Goal: Task Accomplishment & Management: Complete application form

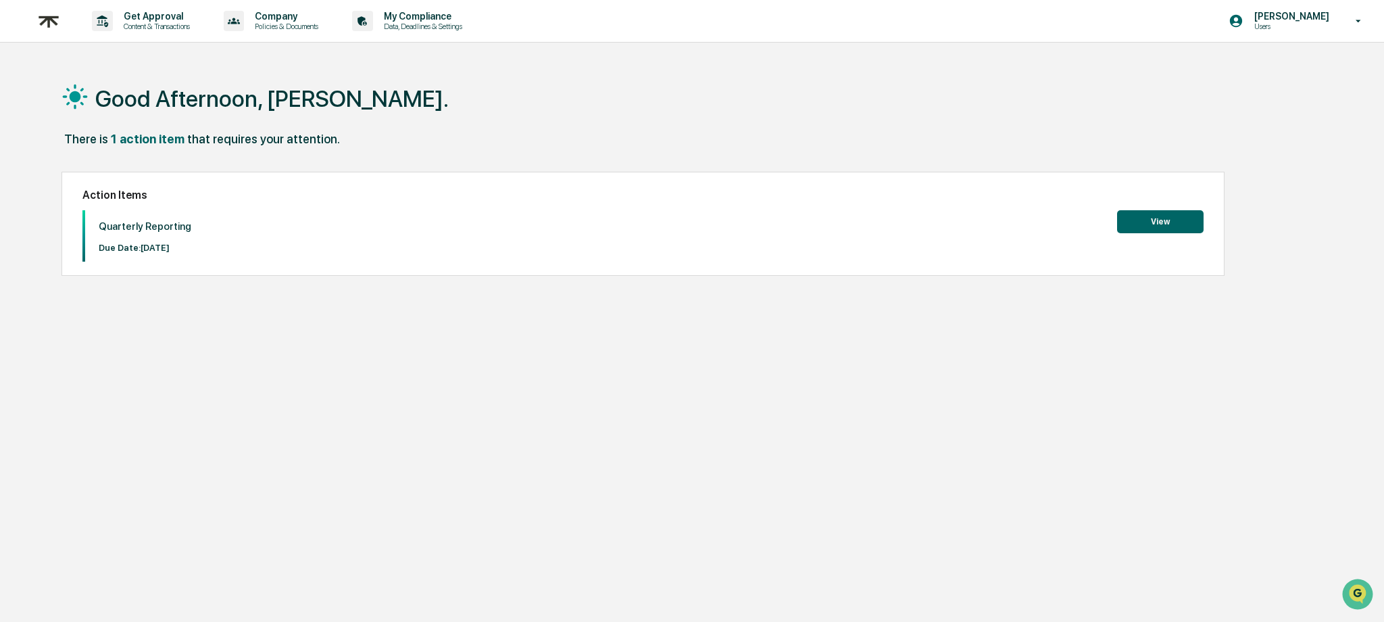
click at [1182, 228] on button "View" at bounding box center [1160, 221] width 87 height 23
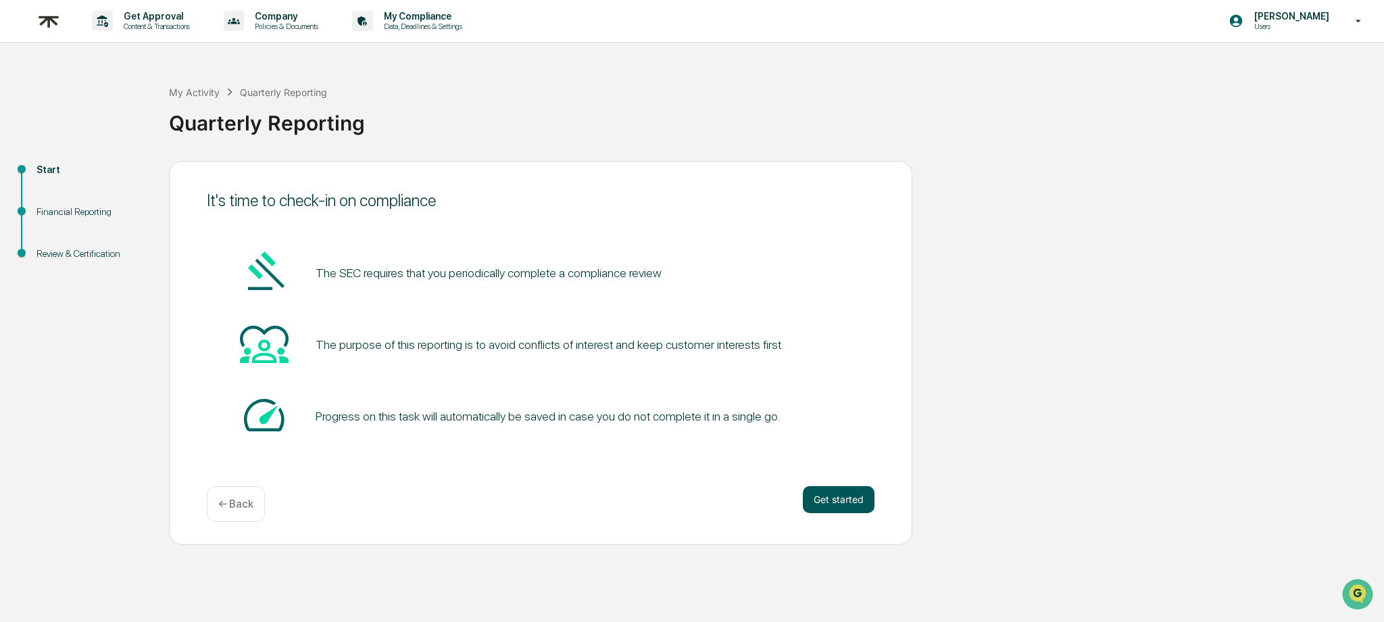
click at [846, 504] on button "Get started" at bounding box center [839, 499] width 72 height 27
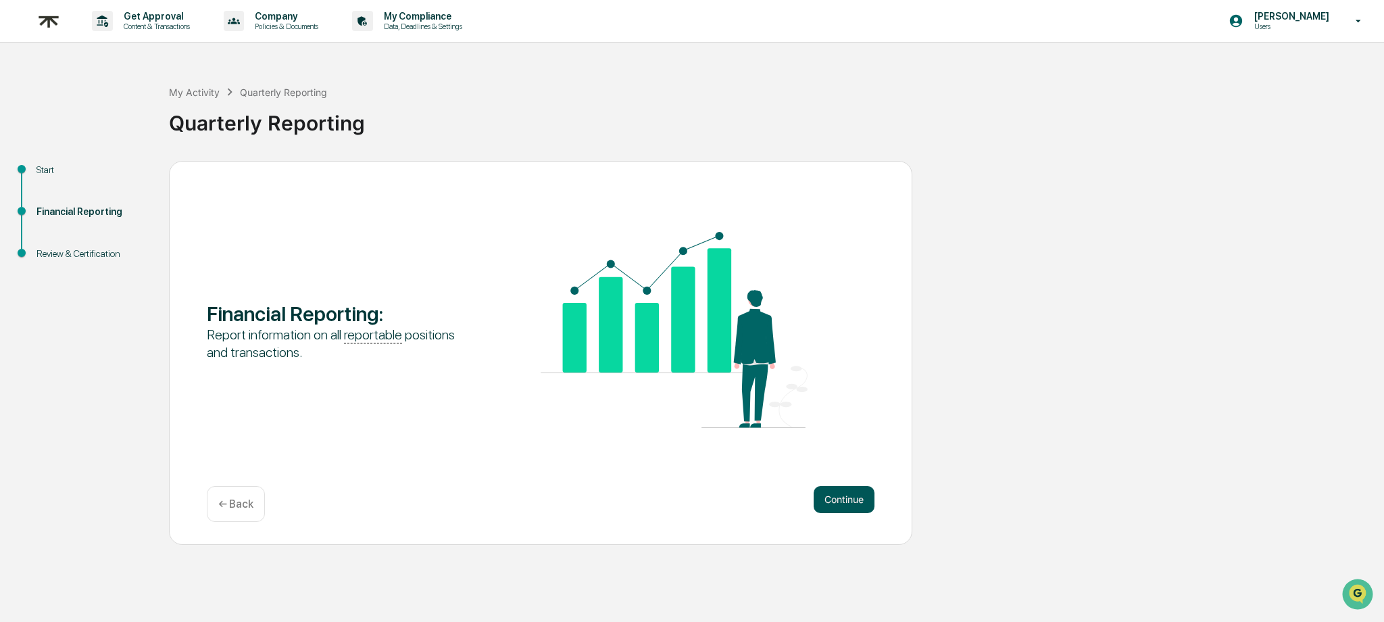
click at [846, 499] on button "Continue" at bounding box center [844, 499] width 61 height 27
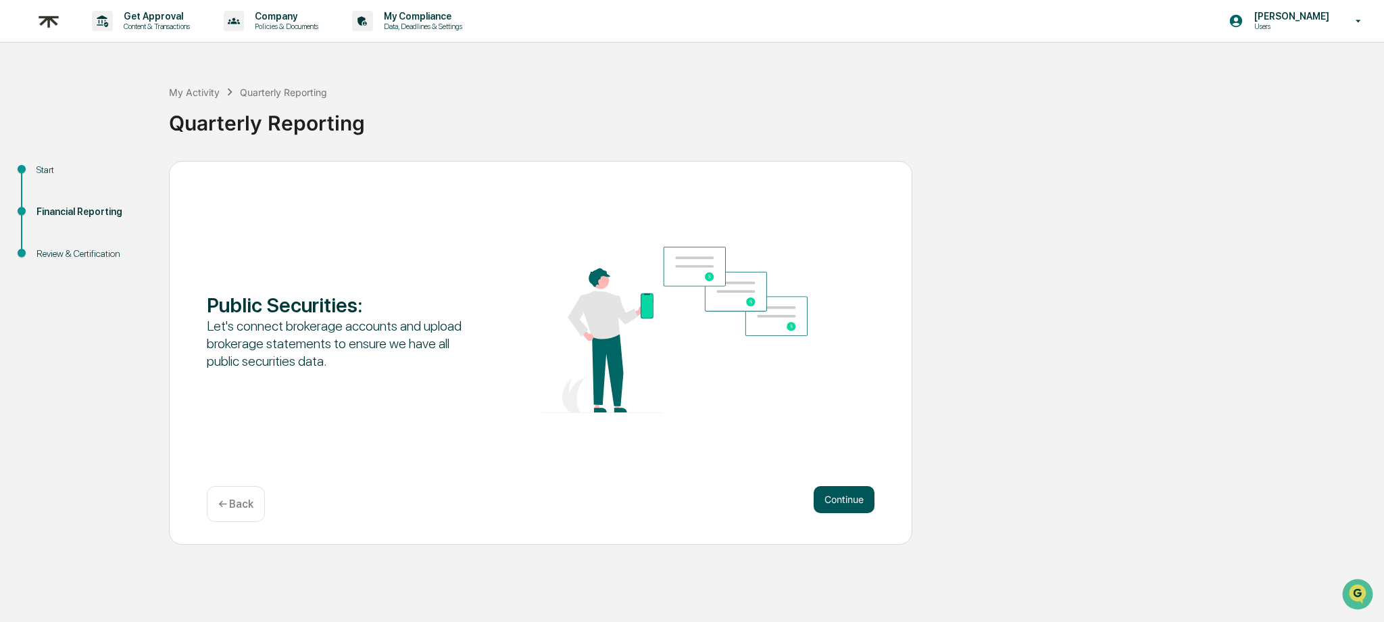
click at [846, 497] on button "Continue" at bounding box center [844, 499] width 61 height 27
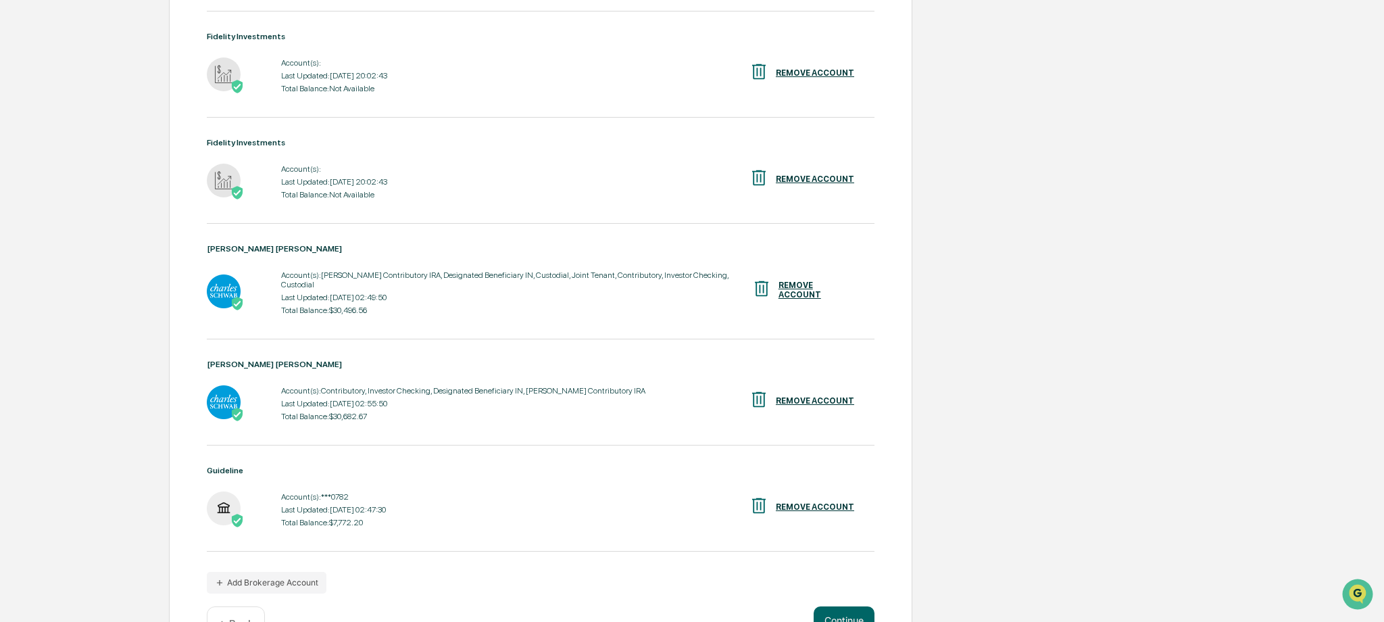
scroll to position [438, 0]
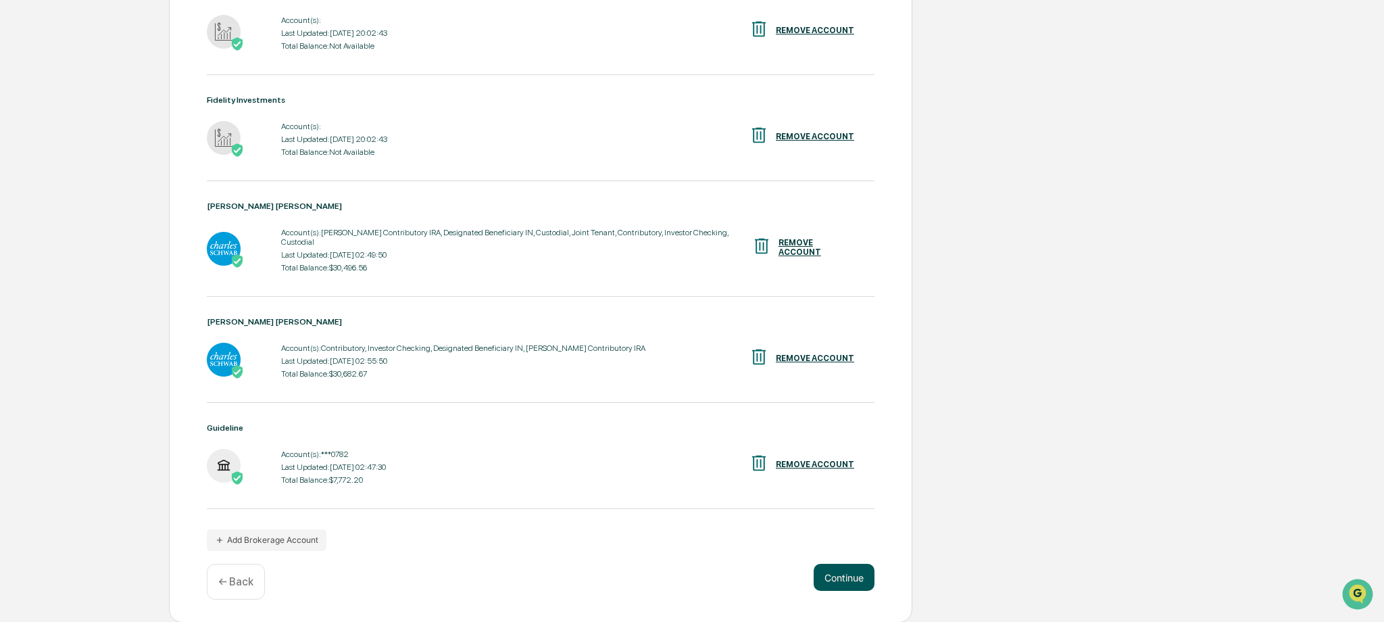
click at [834, 576] on button "Continue" at bounding box center [844, 577] width 61 height 27
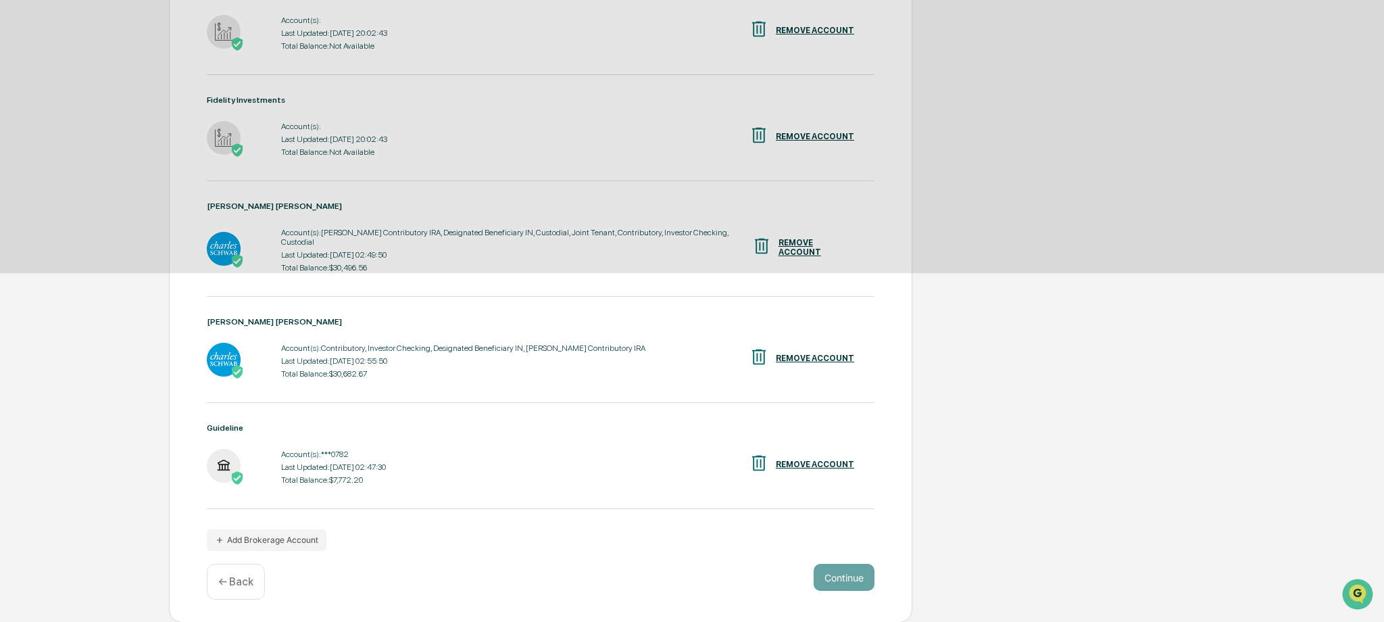
scroll to position [0, 0]
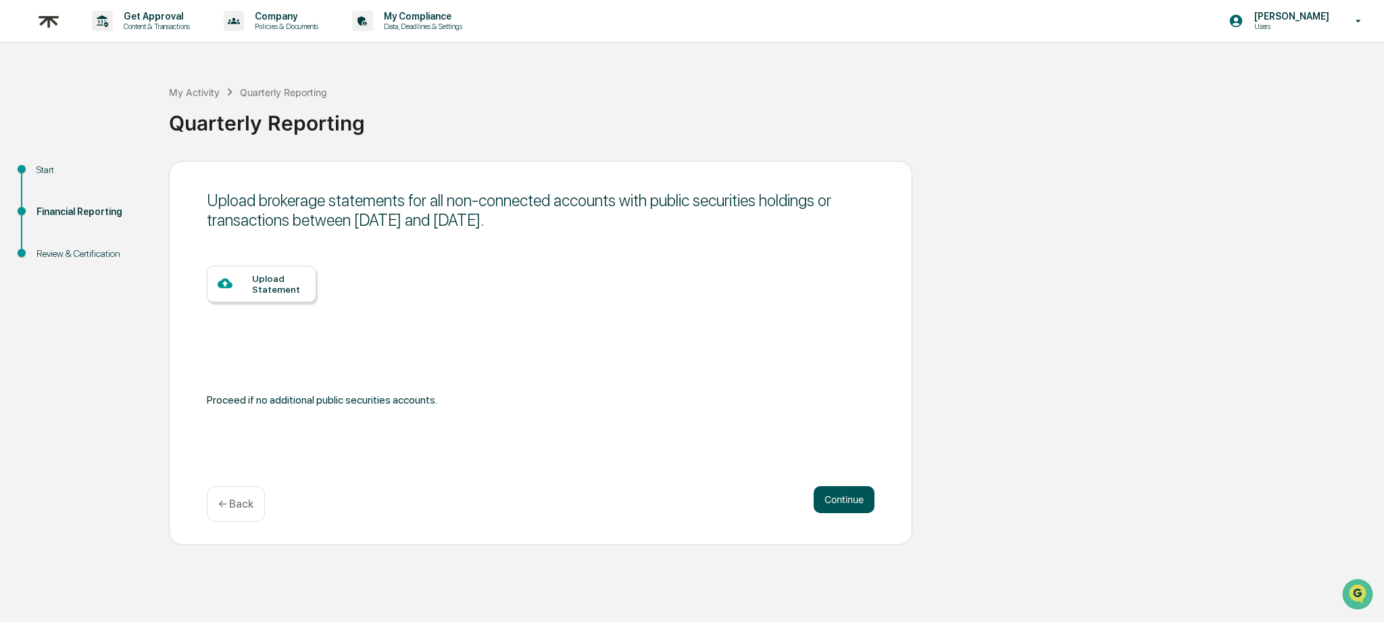
click at [844, 504] on button "Continue" at bounding box center [844, 499] width 61 height 27
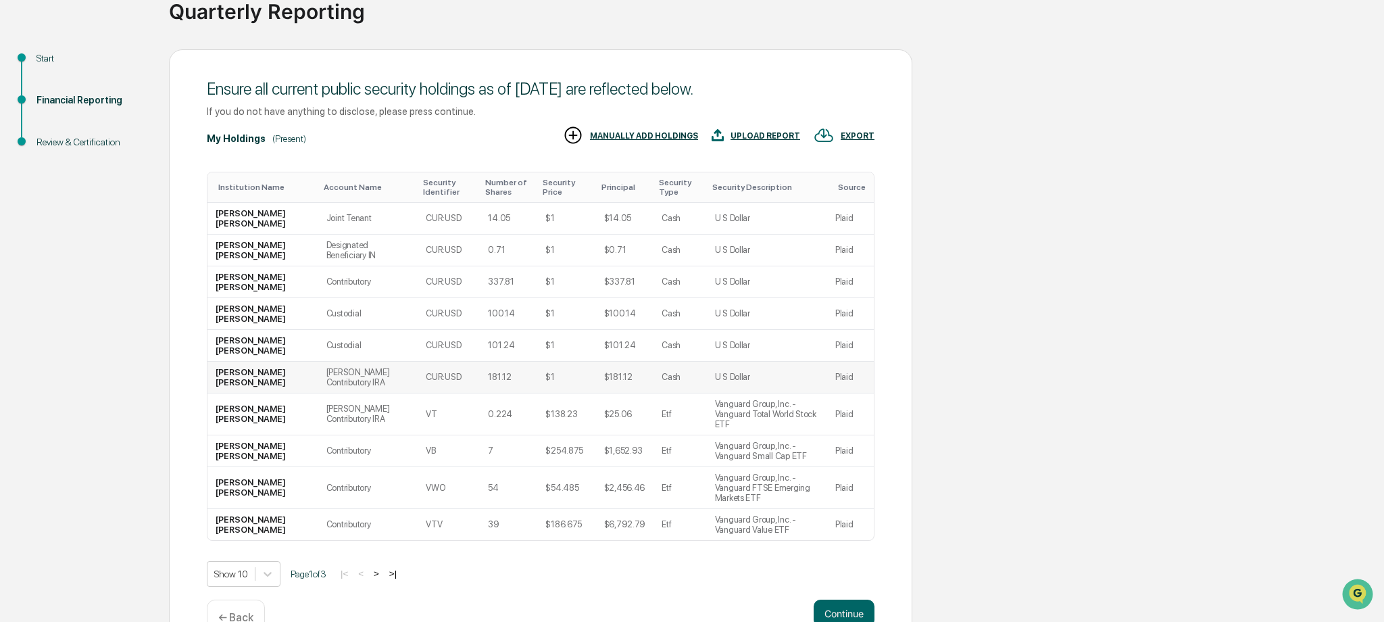
scroll to position [128, 0]
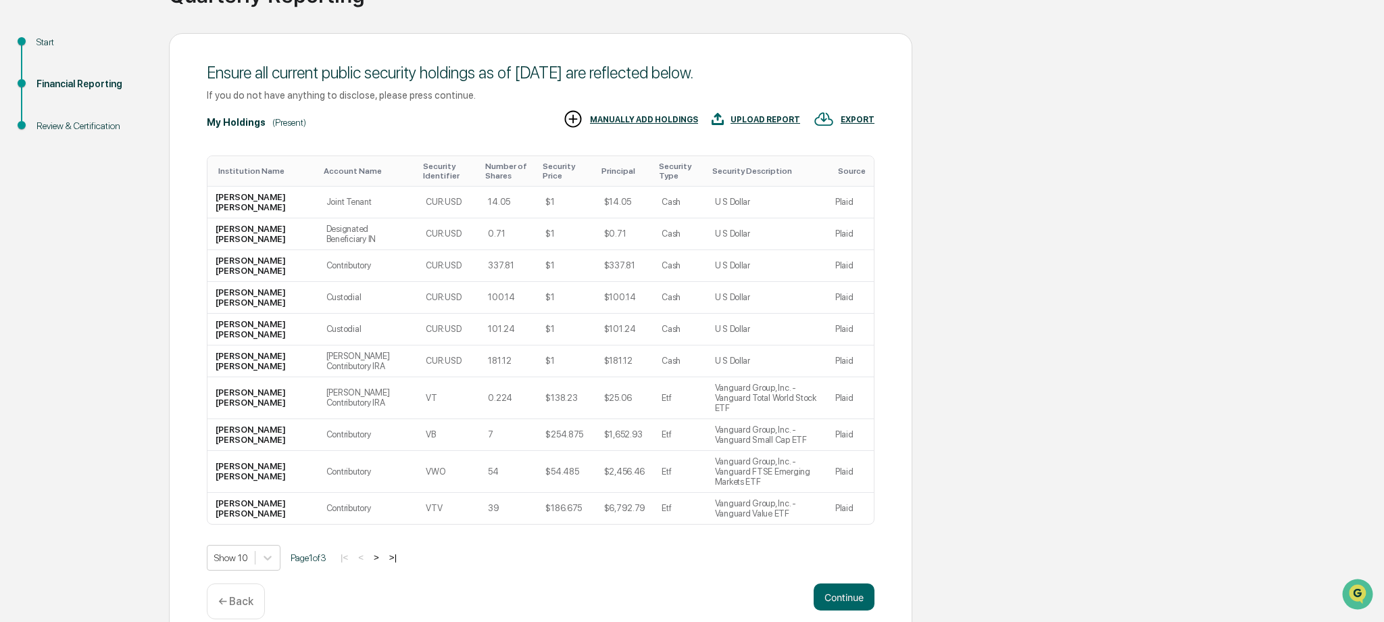
click at [383, 552] on button ">" at bounding box center [377, 557] width 14 height 11
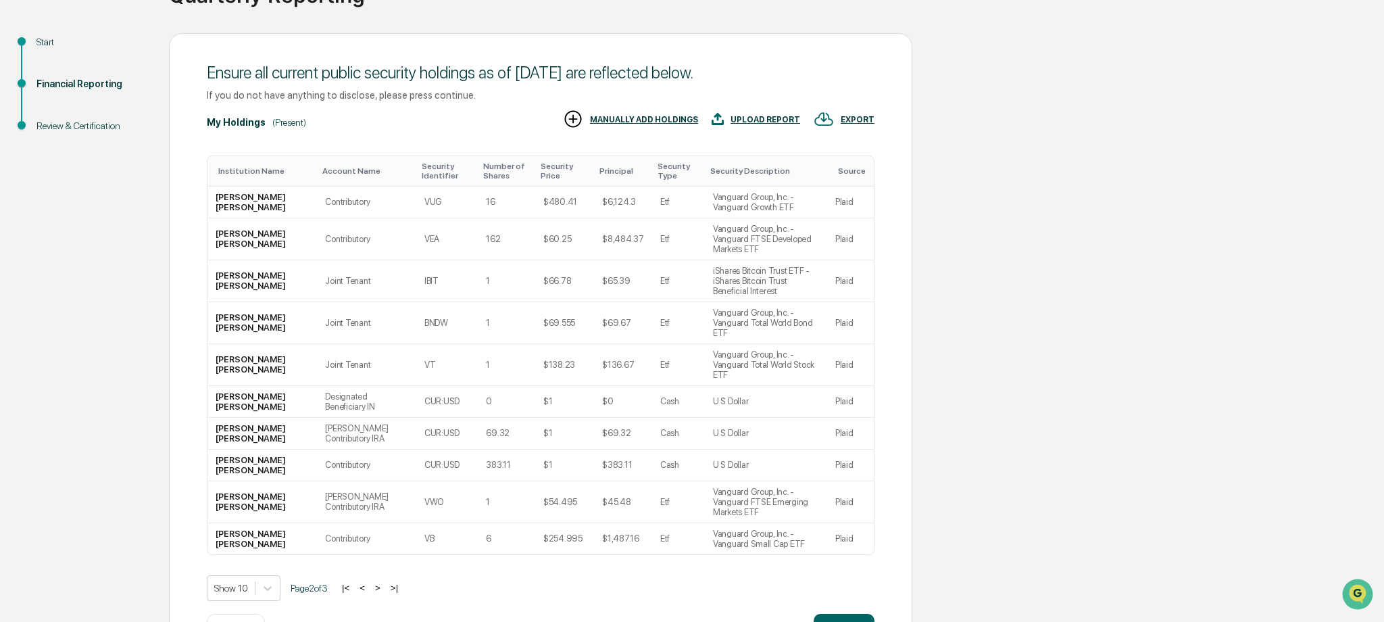
click at [385, 582] on button ">" at bounding box center [378, 587] width 14 height 11
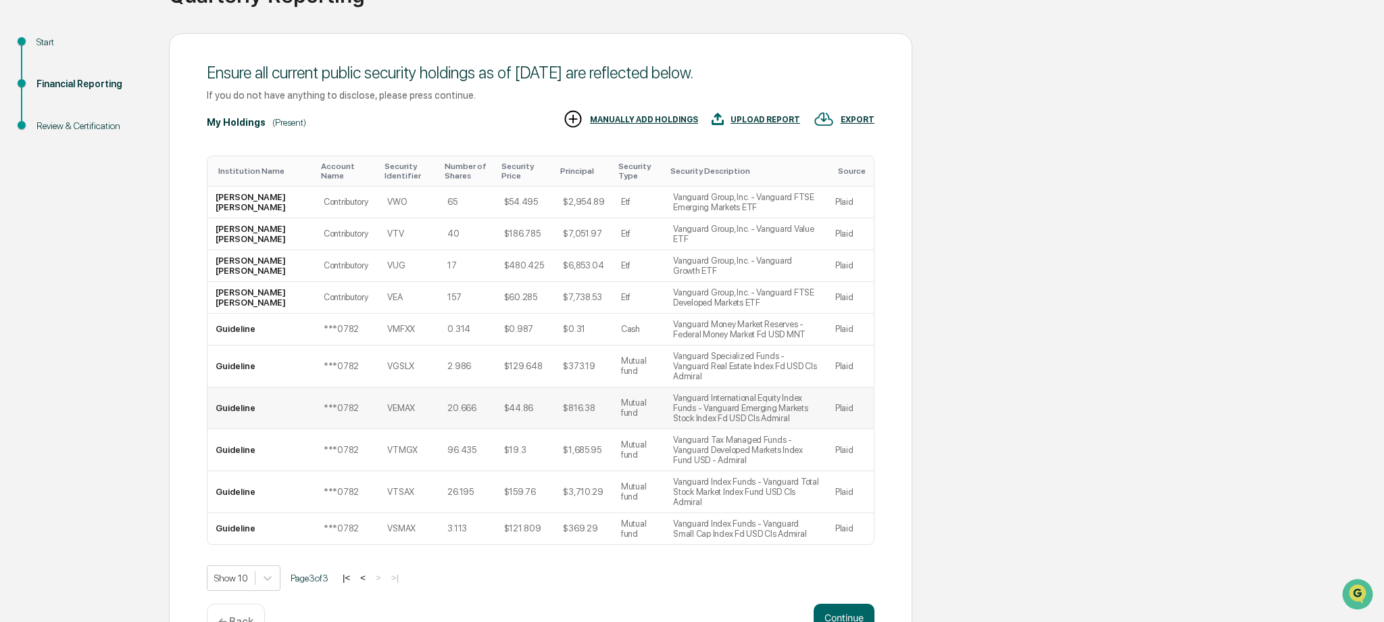
scroll to position [148, 0]
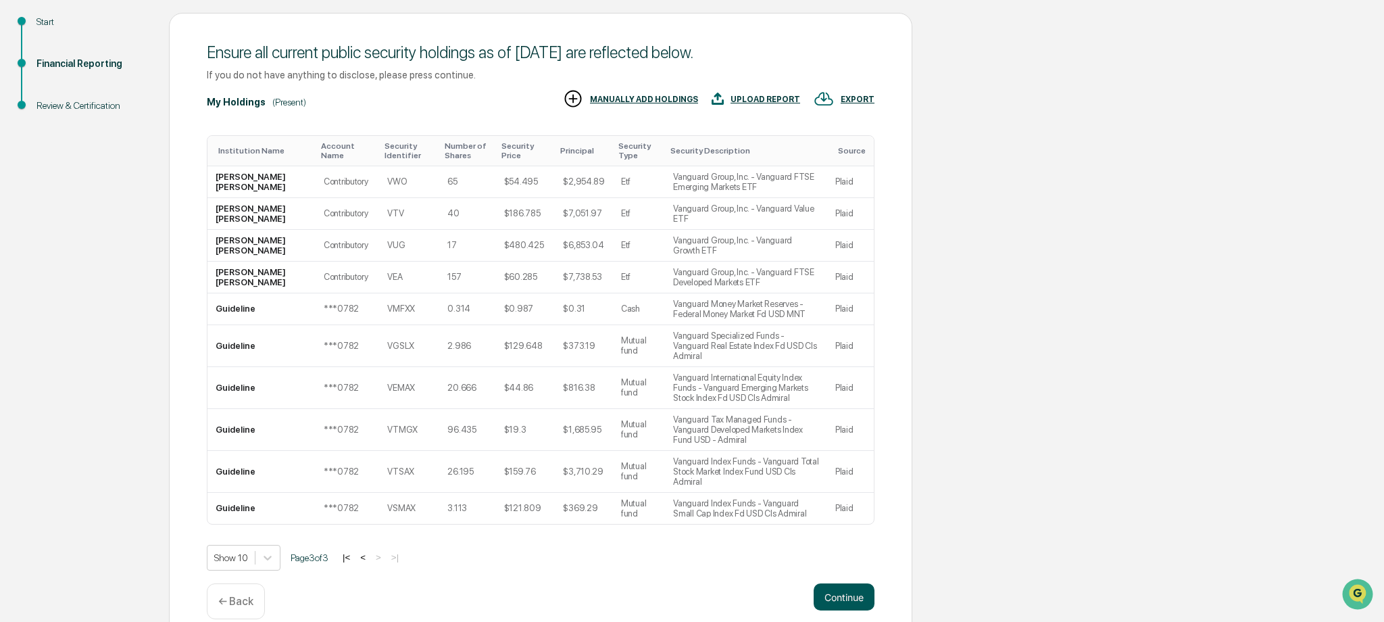
click at [851, 583] on button "Continue" at bounding box center [844, 596] width 61 height 27
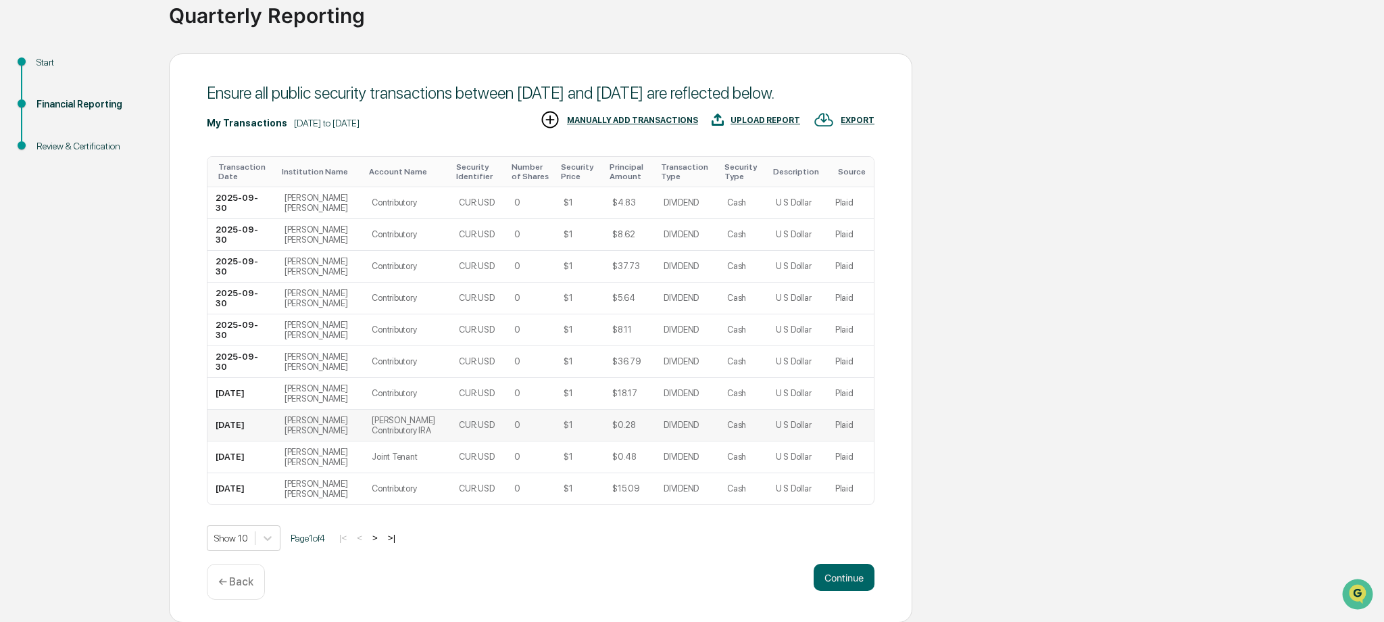
scroll to position [137, 0]
click at [828, 570] on button "Continue" at bounding box center [844, 576] width 61 height 27
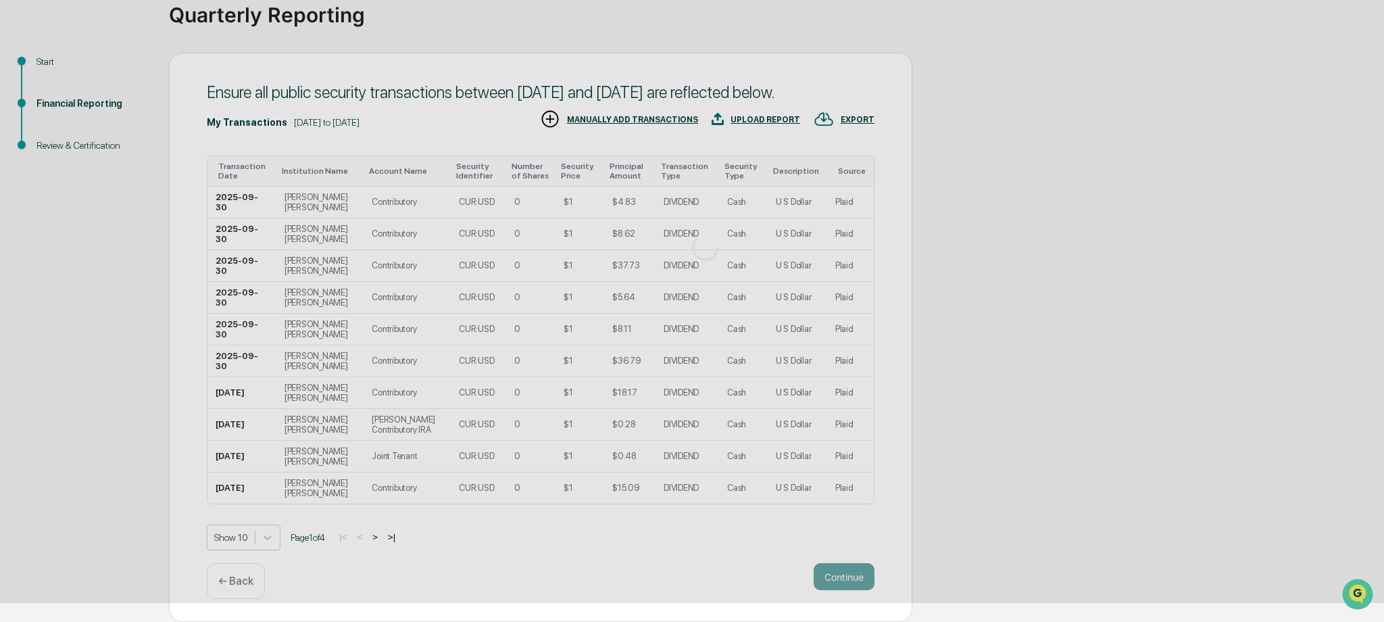
scroll to position [0, 0]
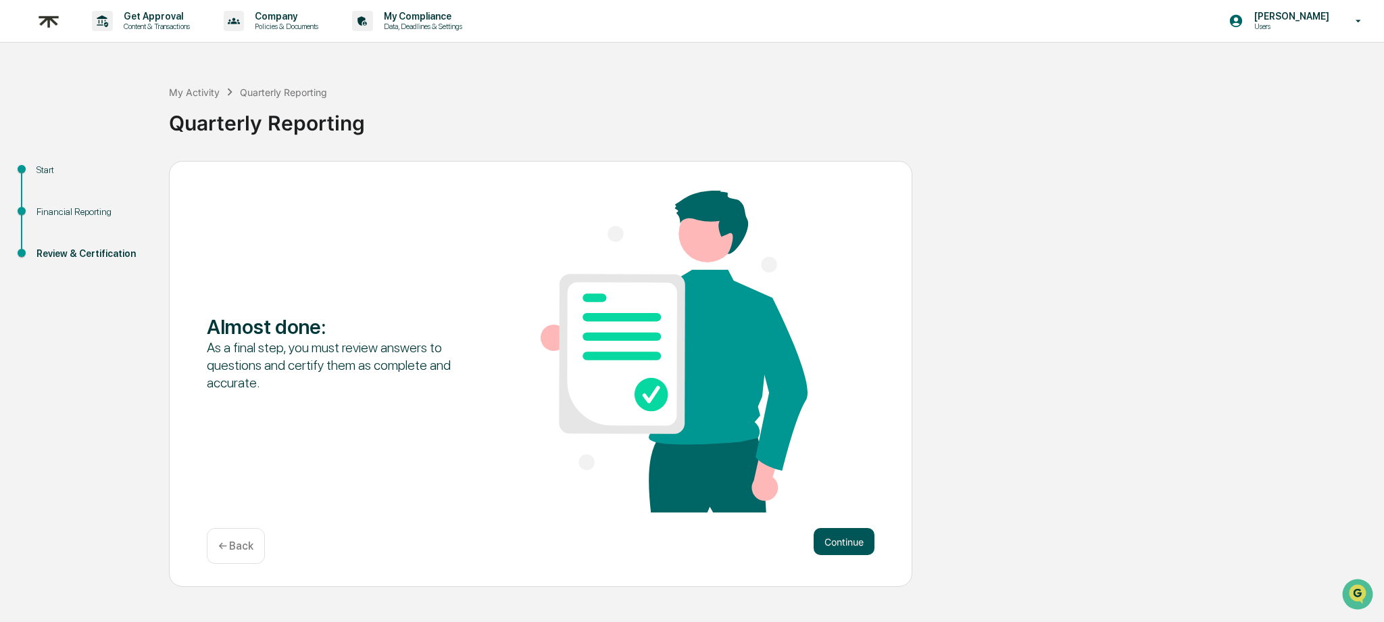
click at [838, 543] on button "Continue" at bounding box center [844, 541] width 61 height 27
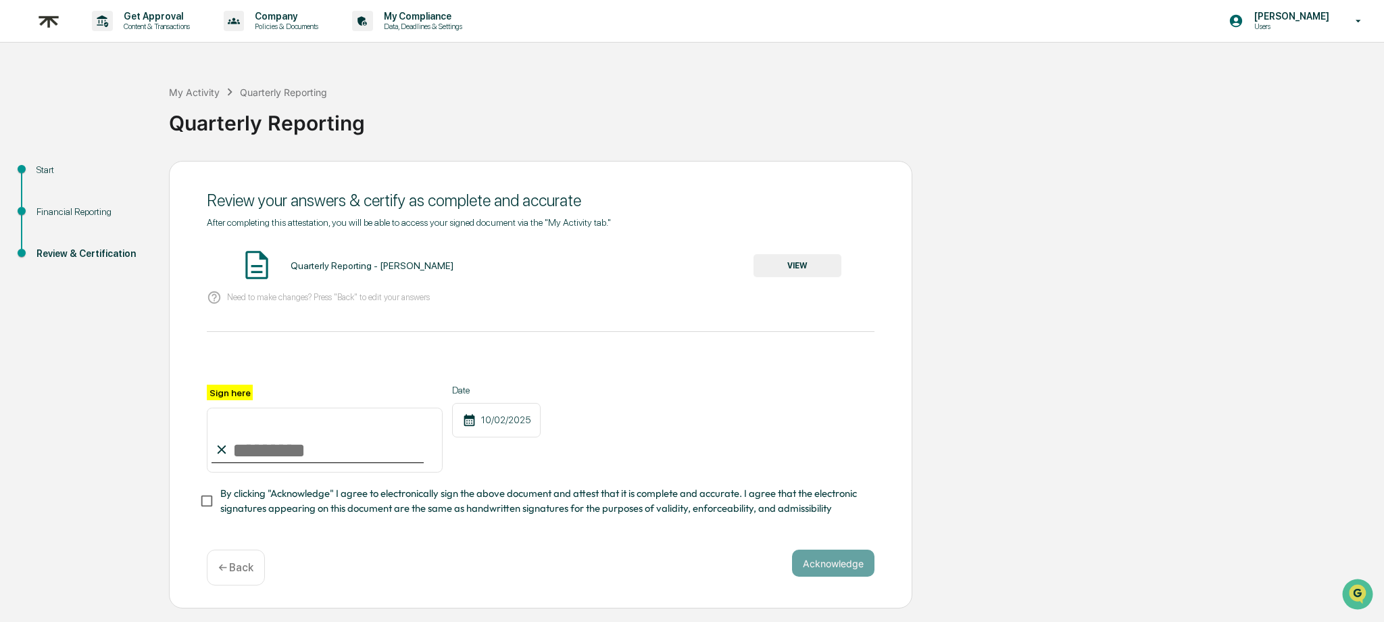
click at [364, 449] on input "Sign here" at bounding box center [325, 440] width 236 height 65
type input "**********"
click at [737, 439] on div "**********" at bounding box center [541, 429] width 668 height 88
click at [839, 562] on button "Acknowledge" at bounding box center [833, 563] width 82 height 27
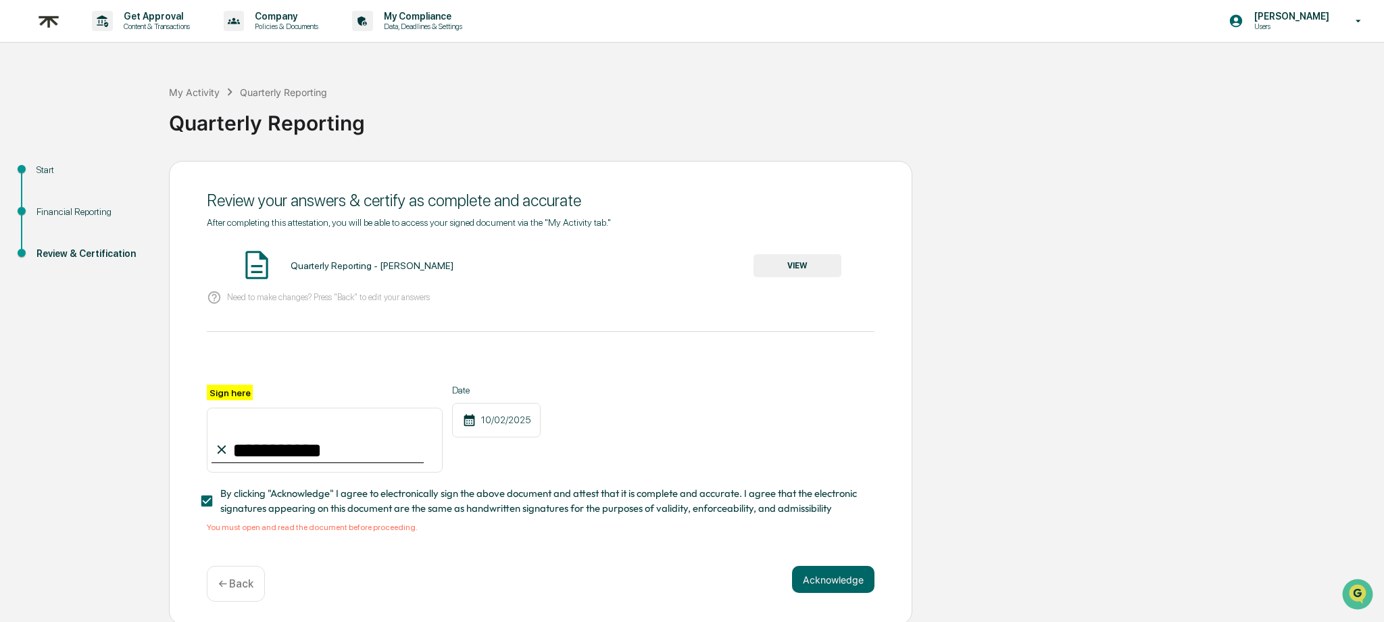
click at [370, 263] on div "Quarterly Reporting - [PERSON_NAME]" at bounding box center [372, 265] width 163 height 11
click at [802, 265] on button "VIEW" at bounding box center [798, 265] width 88 height 23
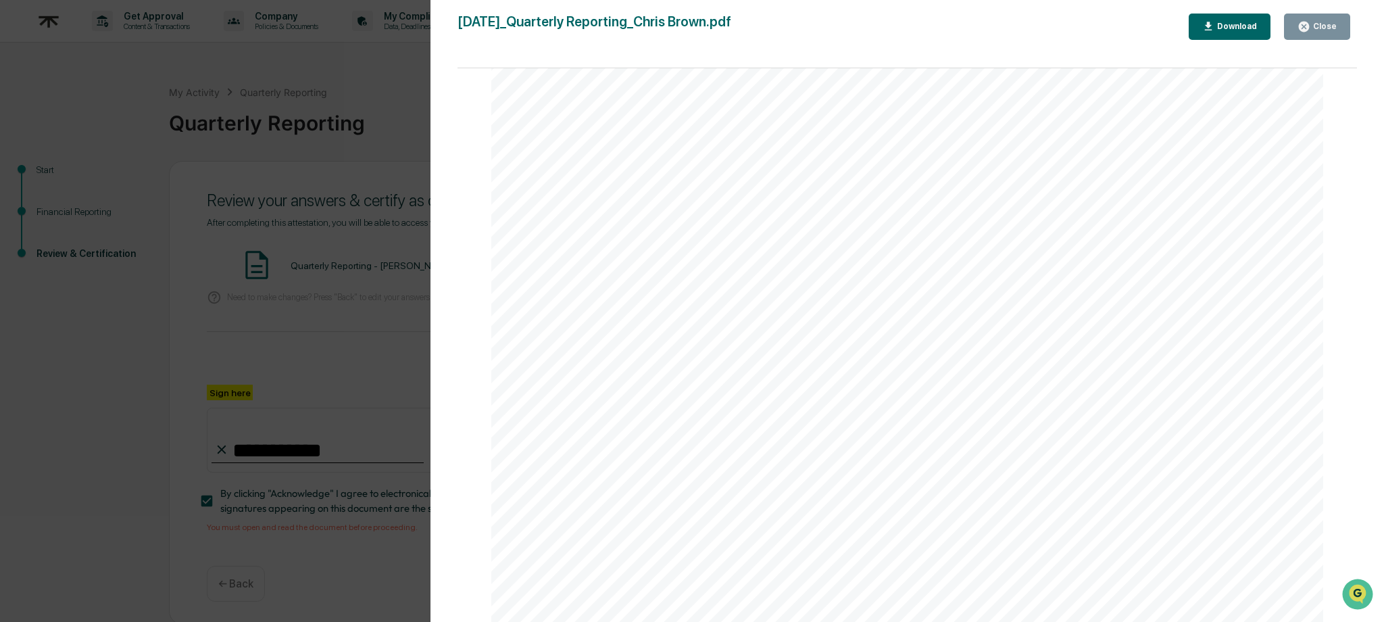
scroll to position [4319, 0]
click at [1331, 24] on div "Close" at bounding box center [1324, 26] width 26 height 9
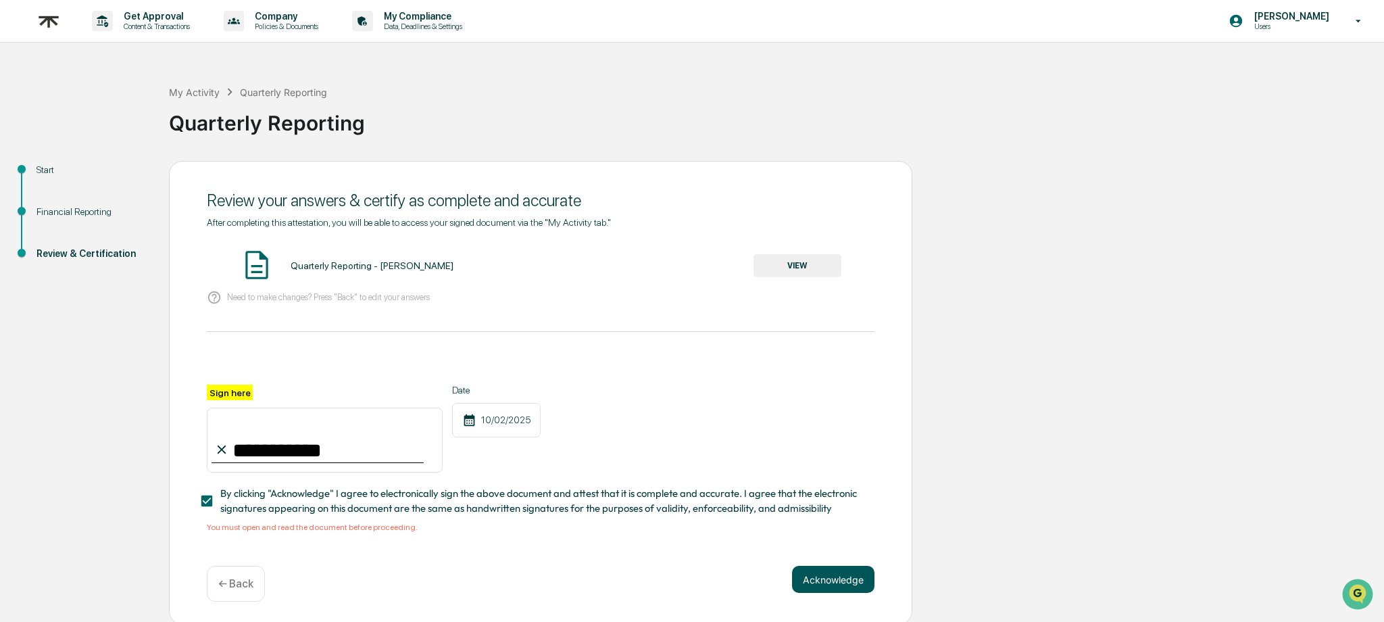
click at [824, 567] on button "Acknowledge" at bounding box center [833, 579] width 82 height 27
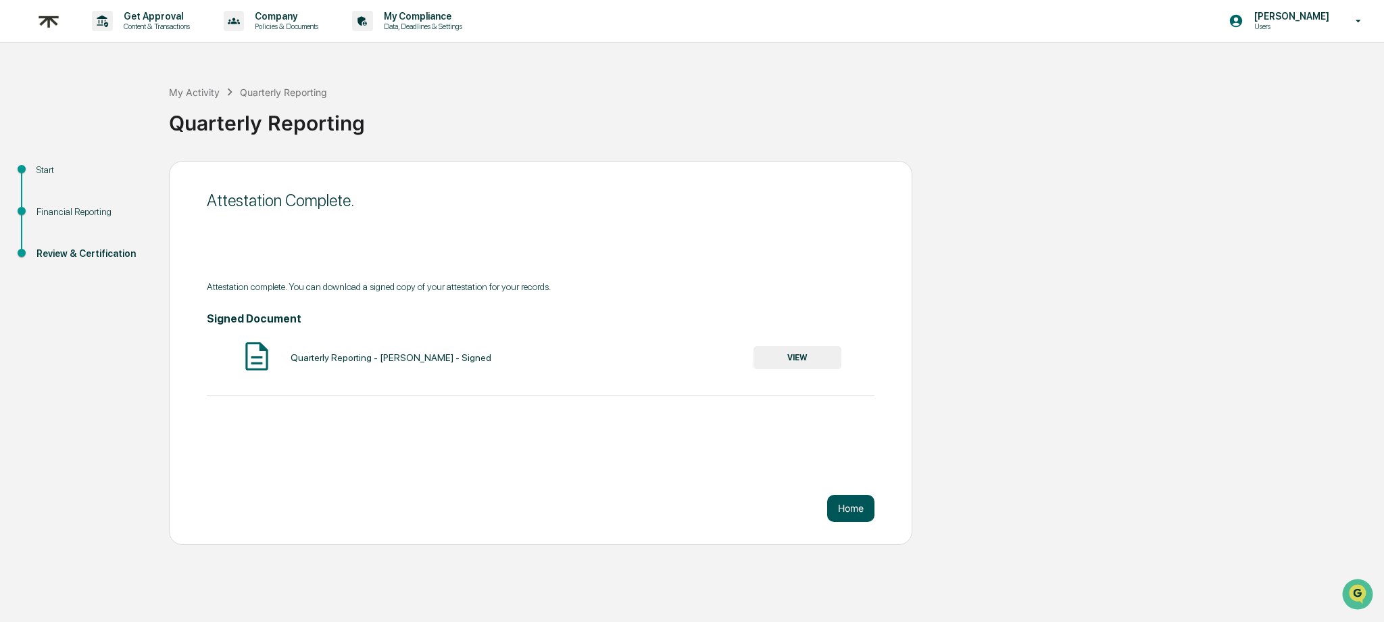
click at [858, 506] on button "Home" at bounding box center [850, 508] width 47 height 27
